Goal: Go to known website: Access a specific website the user already knows

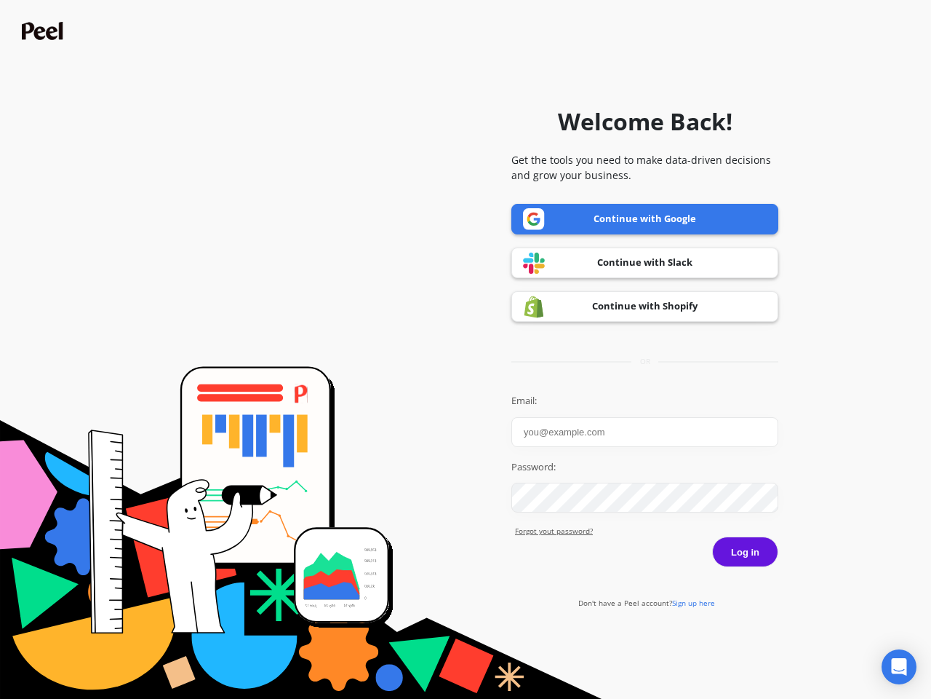
click at [899, 667] on icon "Open Intercom Messenger" at bounding box center [899, 666] width 15 height 17
